Goal: Information Seeking & Learning: Learn about a topic

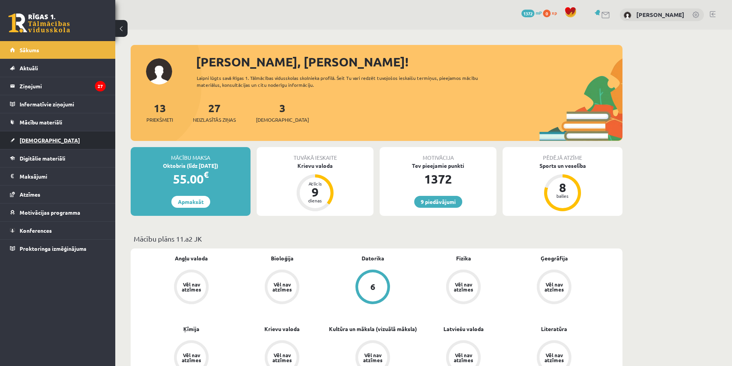
click at [71, 146] on link "[DEMOGRAPHIC_DATA]" at bounding box center [58, 140] width 96 height 18
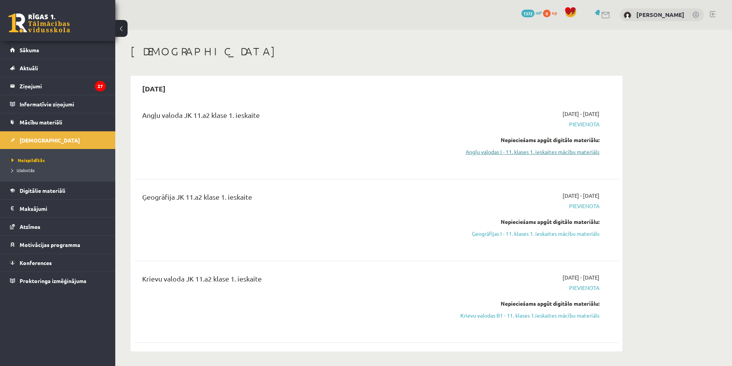
click at [555, 153] on link "Angļu valodas I - 11. klases 1. ieskaites mācību materiāls" at bounding box center [527, 152] width 145 height 8
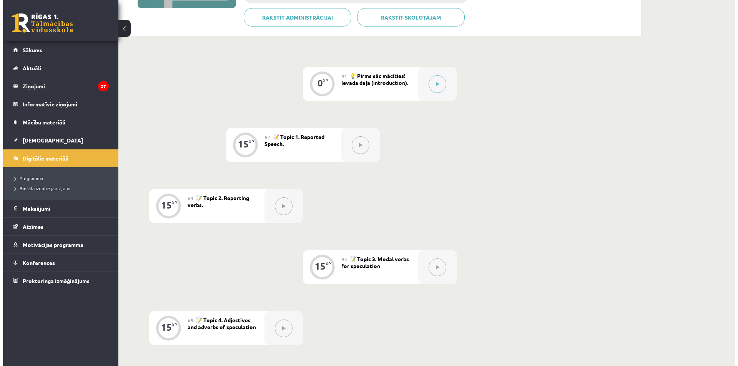
scroll to position [154, 0]
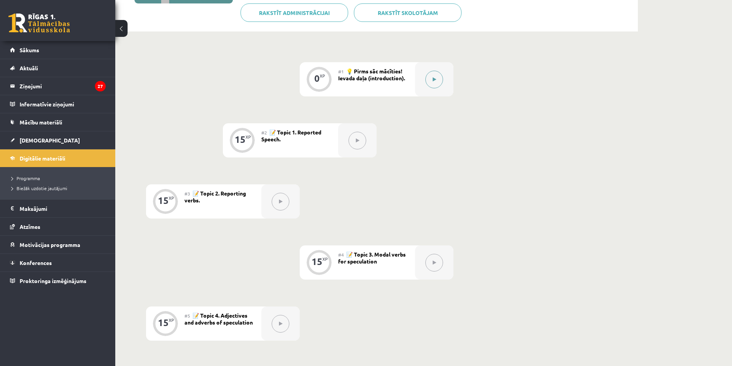
click at [442, 91] on div at bounding box center [434, 79] width 38 height 34
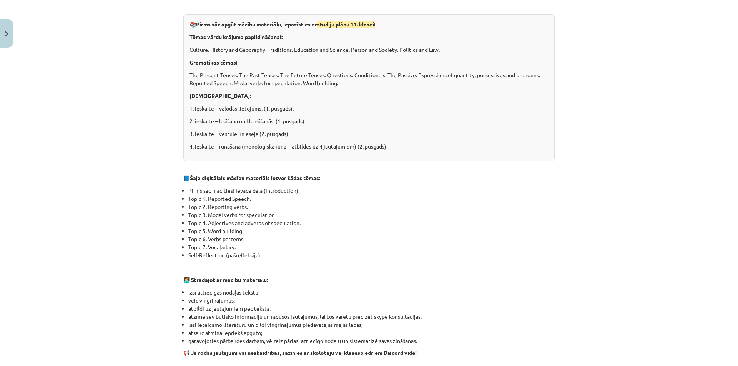
scroll to position [173, 0]
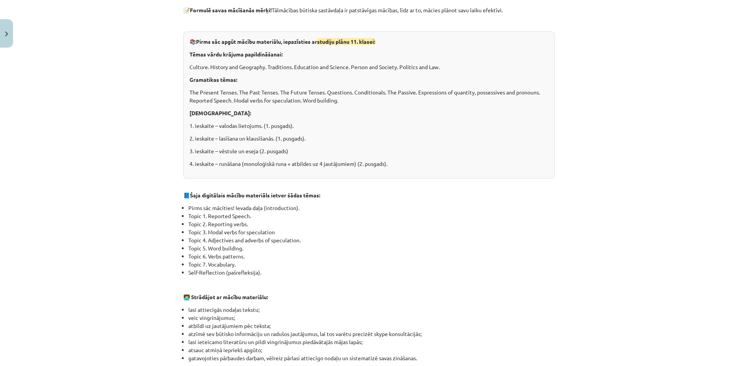
click at [97, 228] on div "Mācību tēma: Angļu valodas i - 11. klases 1. ieskaites mācību materiāls #1 💡 Pi…" at bounding box center [369, 183] width 738 height 366
